Goal: Task Accomplishment & Management: Manage account settings

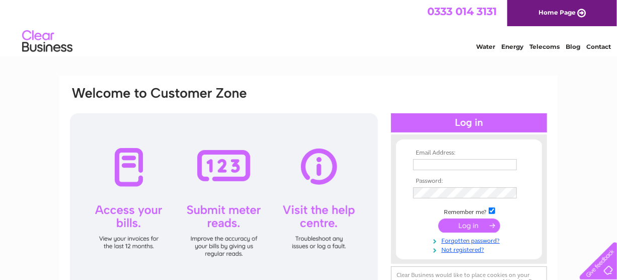
type input "439@galletlytubbs.com"
click at [462, 223] on input "submit" at bounding box center [470, 226] width 62 height 14
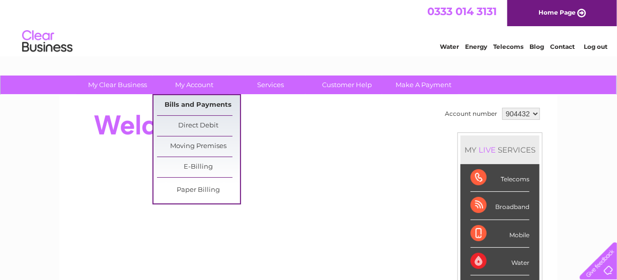
click at [197, 100] on link "Bills and Payments" at bounding box center [198, 105] width 83 height 20
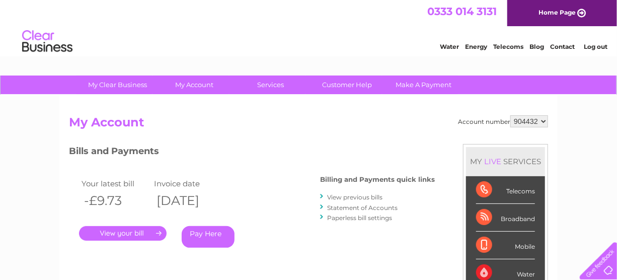
click at [130, 232] on link "." at bounding box center [123, 233] width 88 height 15
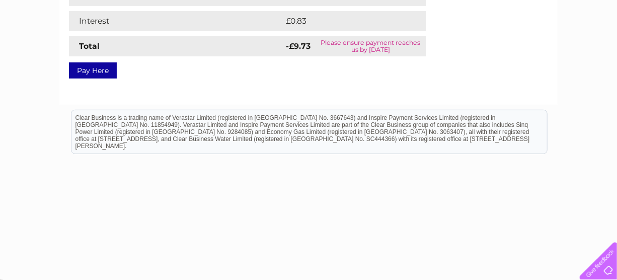
scroll to position [96, 0]
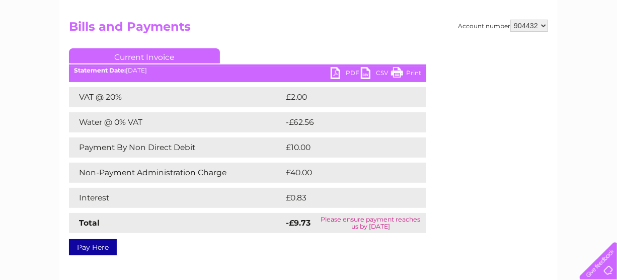
click at [332, 71] on link "PDF" at bounding box center [346, 74] width 30 height 15
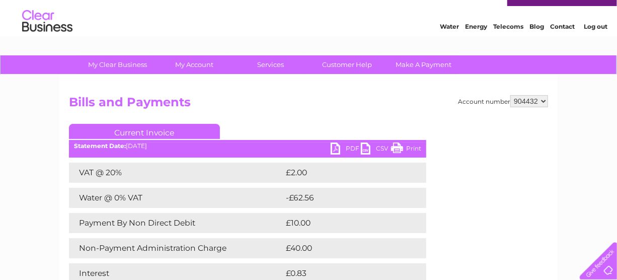
scroll to position [0, 0]
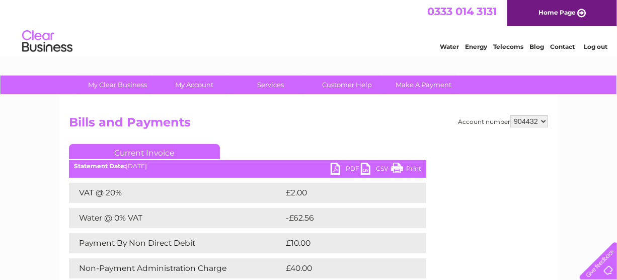
drag, startPoint x: 623, startPoint y: 120, endPoint x: 599, endPoint y: 29, distance: 94.2
click at [594, 47] on link "Log out" at bounding box center [596, 47] width 24 height 8
